Goal: Task Accomplishment & Management: Manage account settings

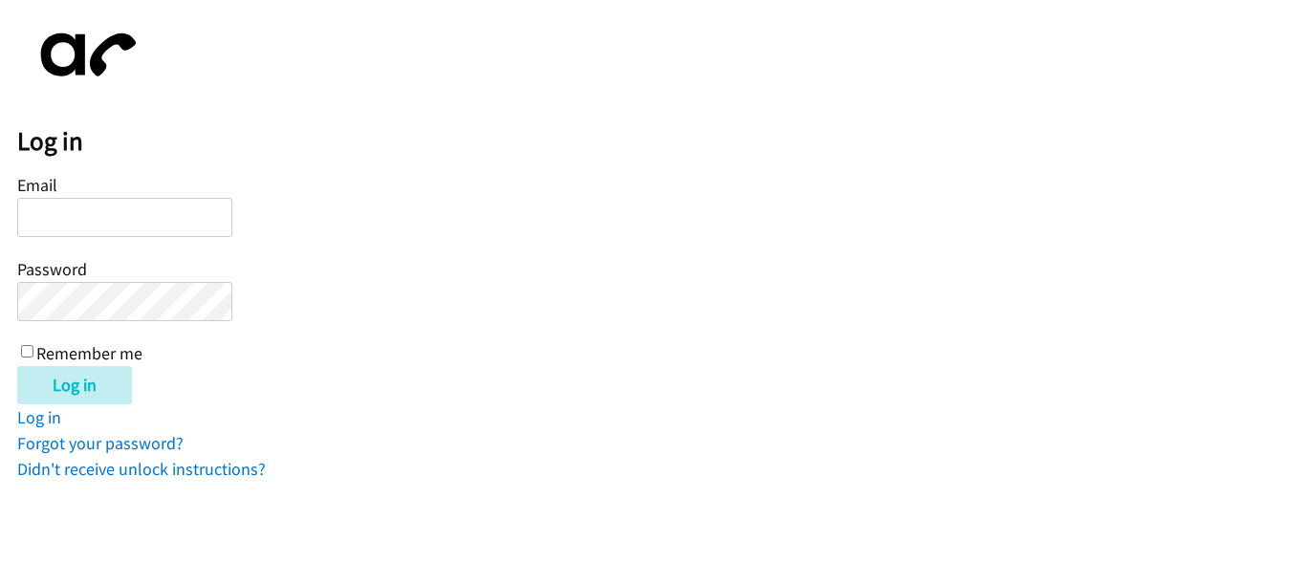
click at [132, 223] on input "Email" at bounding box center [124, 217] width 215 height 39
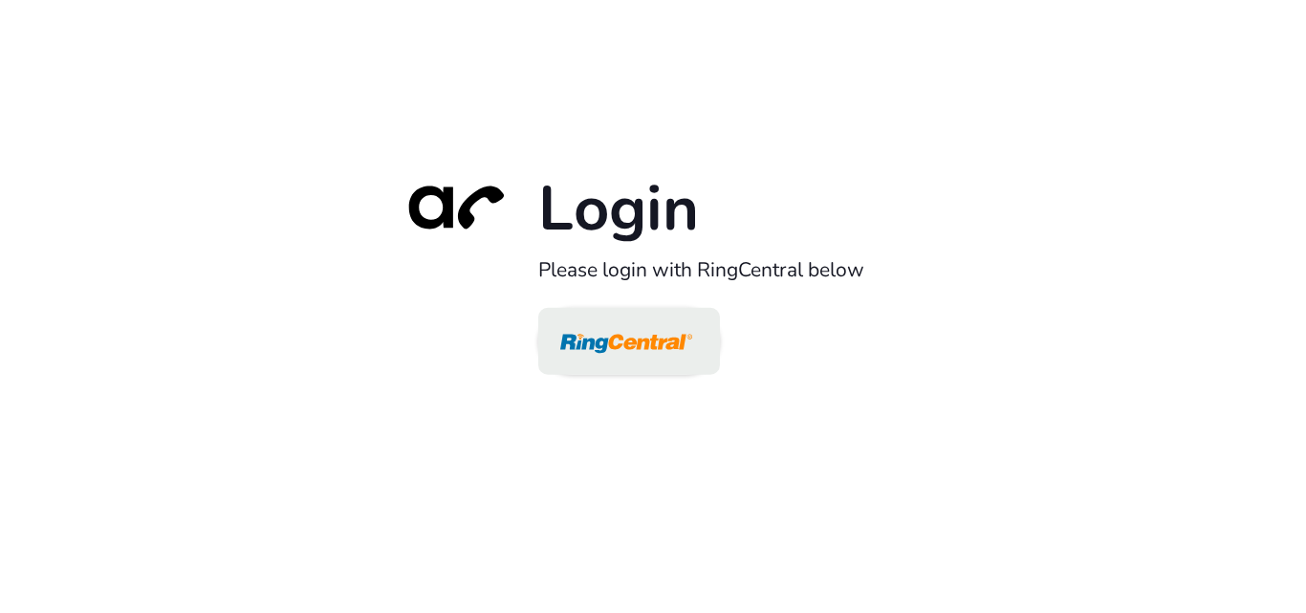
click at [704, 327] on link at bounding box center [629, 341] width 182 height 67
